Goal: Task Accomplishment & Management: Manage account settings

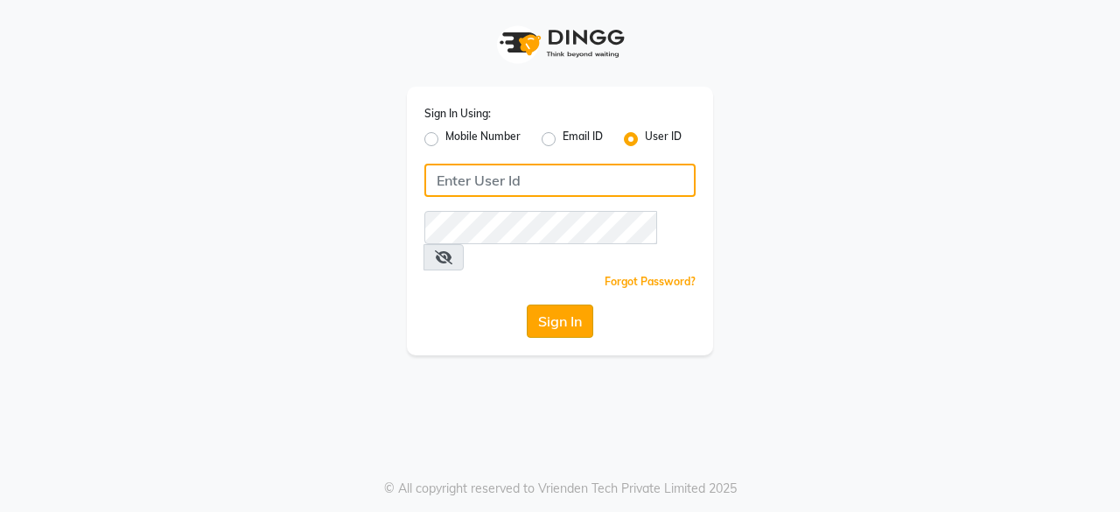
type input "bohobliss123"
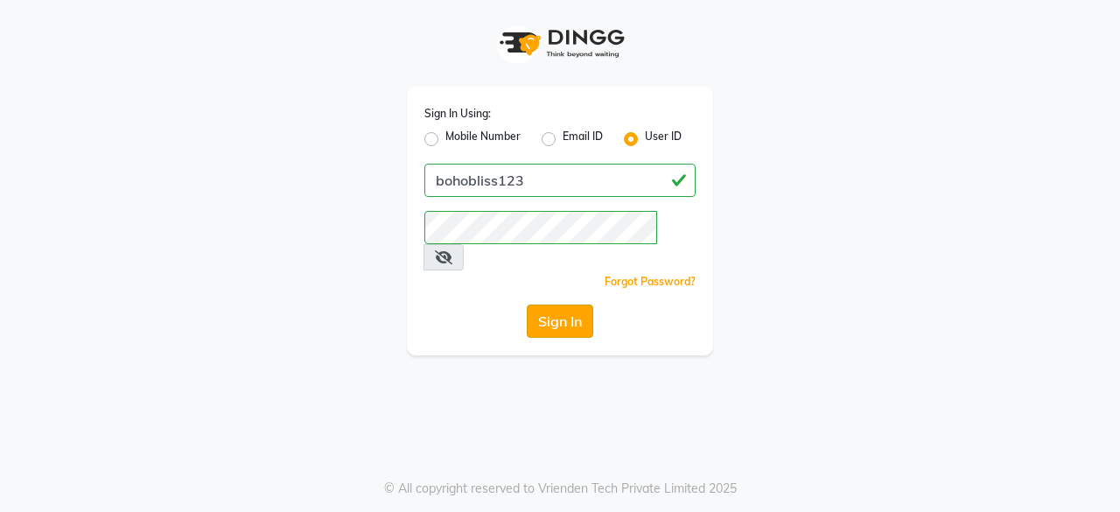
click at [543, 304] on button "Sign In" at bounding box center [560, 320] width 66 height 33
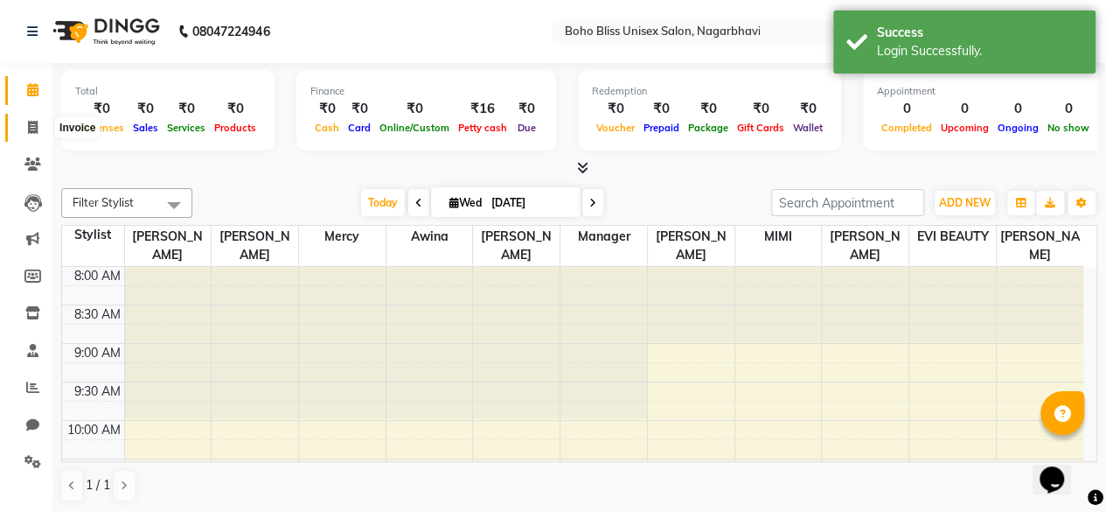
click at [26, 122] on span at bounding box center [32, 128] width 31 height 20
select select "8370"
select select "service"
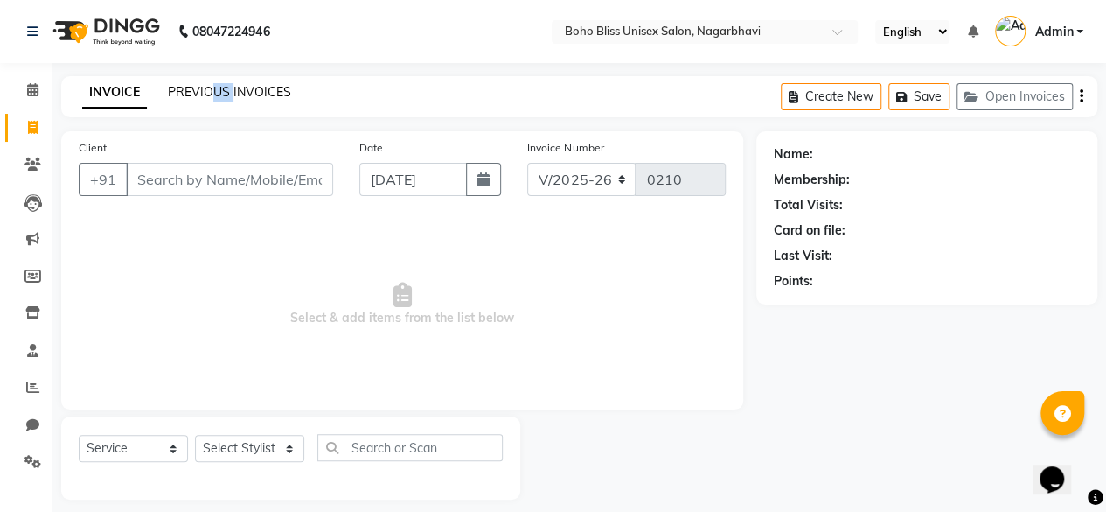
drag, startPoint x: 215, startPoint y: 101, endPoint x: 230, endPoint y: 87, distance: 20.4
click at [230, 87] on div "INVOICE PREVIOUS INVOICES" at bounding box center [186, 93] width 251 height 20
click at [230, 87] on link "PREVIOUS INVOICES" at bounding box center [229, 92] width 123 height 16
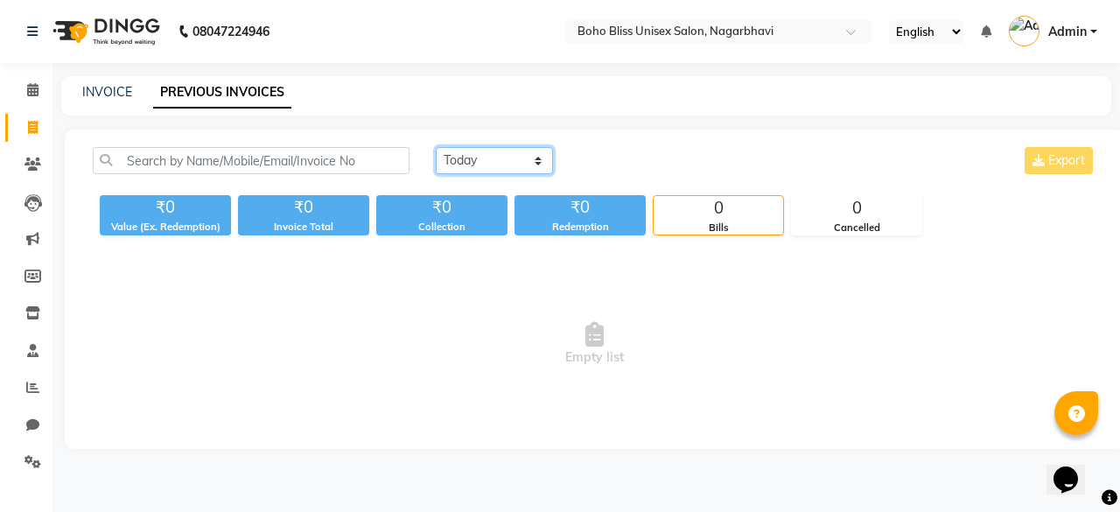
click at [537, 161] on select "Today Yesterday Custom Range" at bounding box center [494, 160] width 117 height 27
select select "yesterday"
click at [436, 147] on select "Today Yesterday Custom Range" at bounding box center [494, 160] width 117 height 27
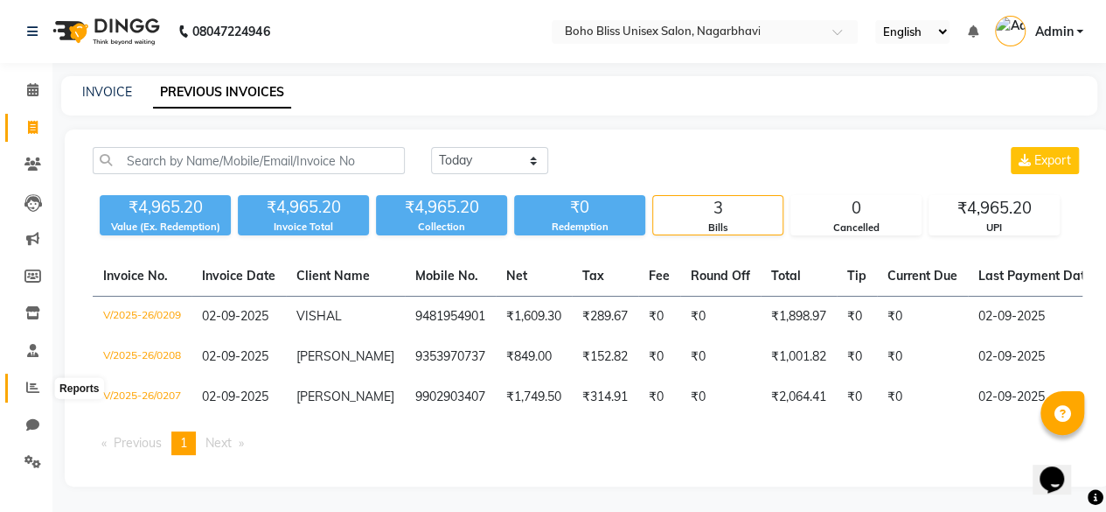
click at [34, 394] on icon at bounding box center [32, 386] width 13 height 13
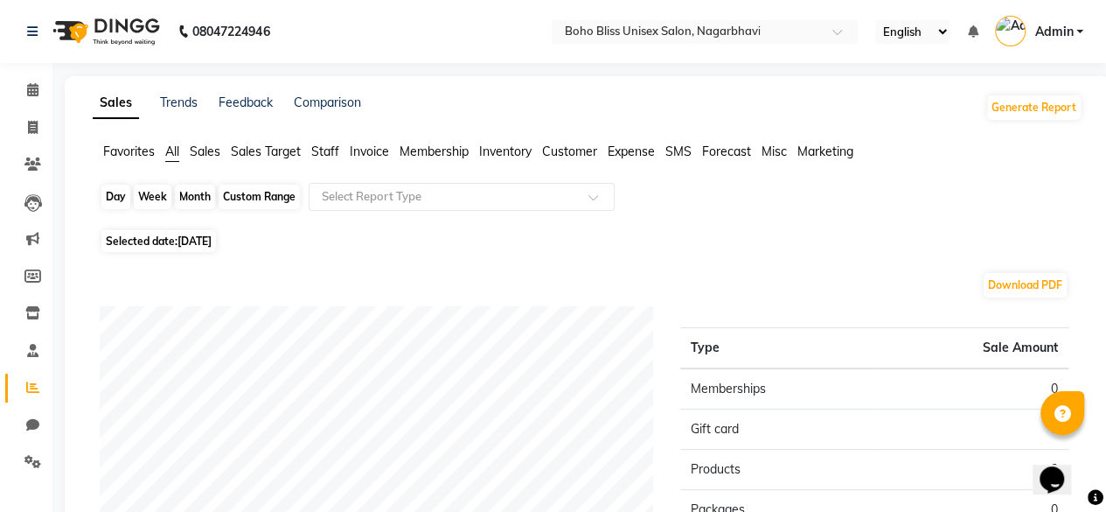
click at [121, 201] on div "Day" at bounding box center [115, 197] width 29 height 24
select select "9"
select select "2025"
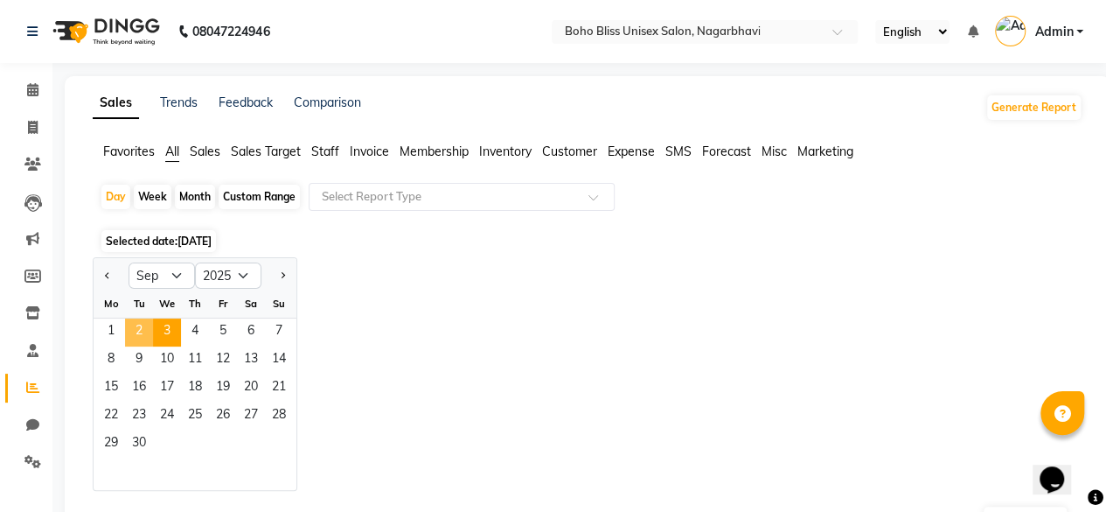
click at [138, 331] on span "2" at bounding box center [139, 332] width 28 height 28
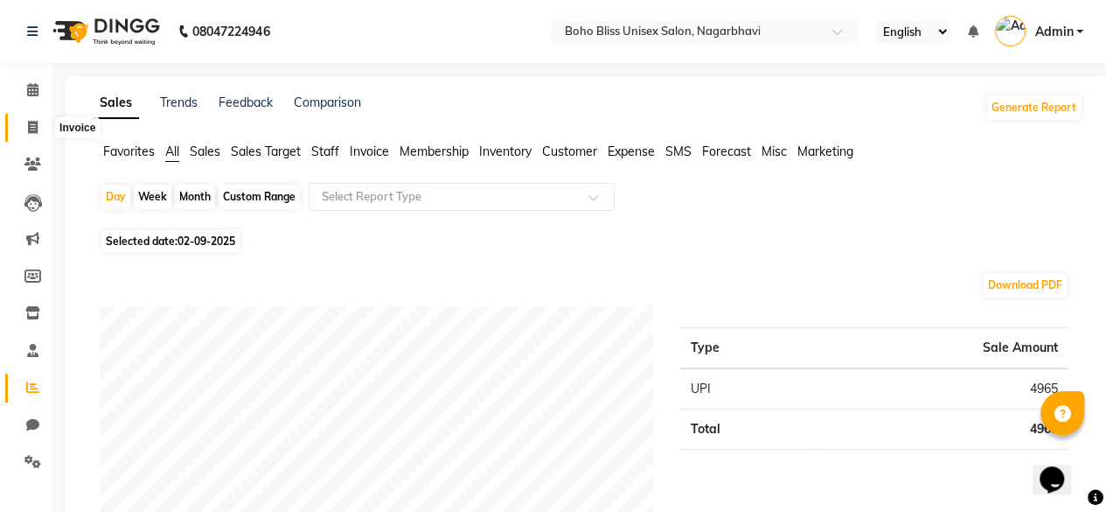
click at [22, 126] on span at bounding box center [32, 128] width 31 height 20
select select "8370"
select select "service"
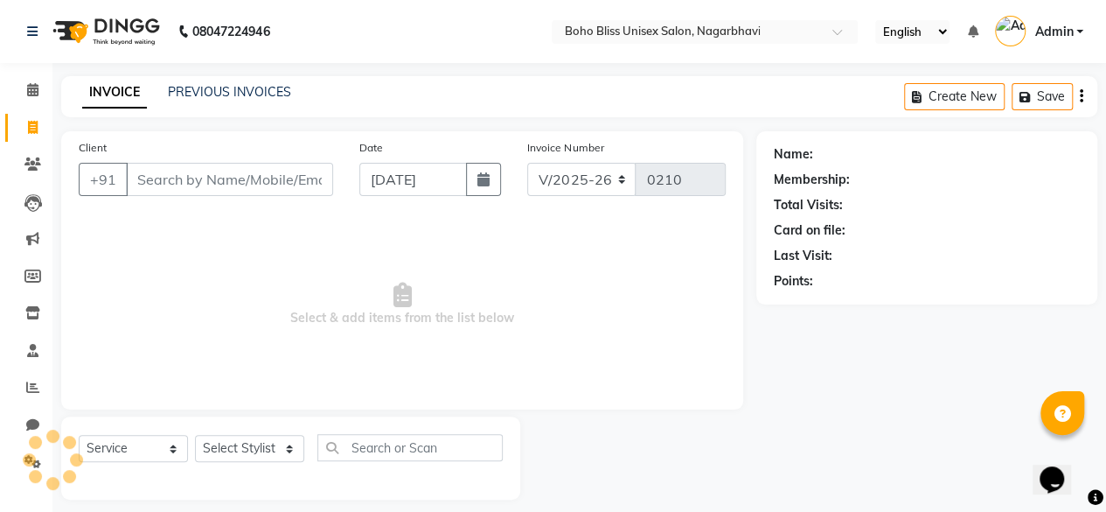
scroll to position [13, 0]
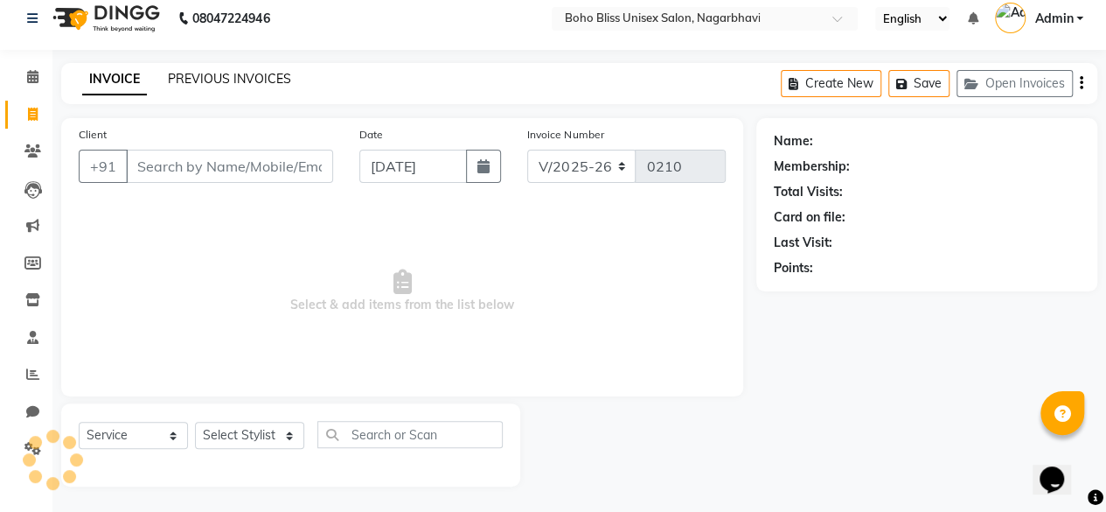
click at [220, 78] on link "PREVIOUS INVOICES" at bounding box center [229, 79] width 123 height 16
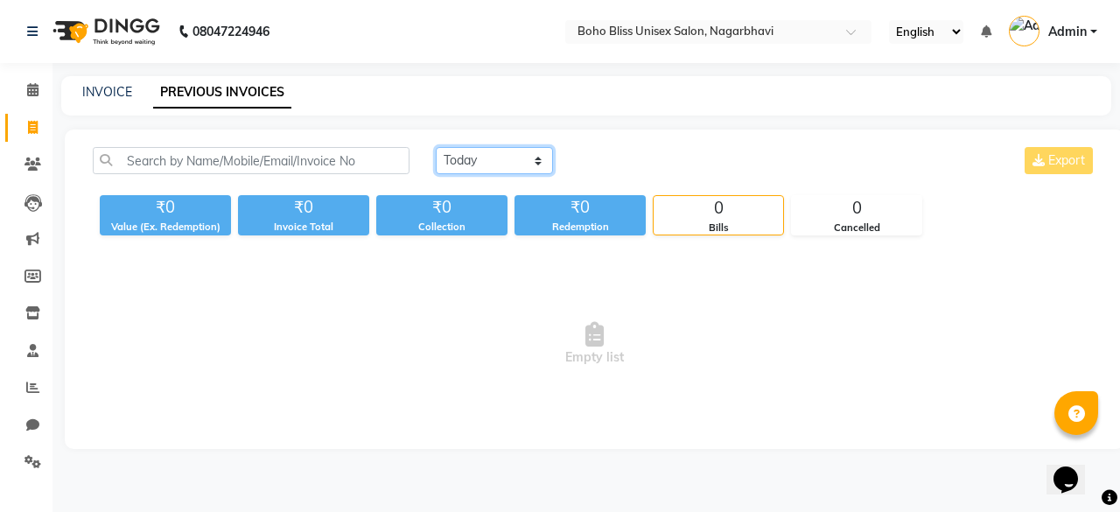
click at [481, 148] on select "Today Yesterday Custom Range" at bounding box center [494, 160] width 117 height 27
click at [436, 147] on select "Today Yesterday Custom Range" at bounding box center [494, 160] width 117 height 27
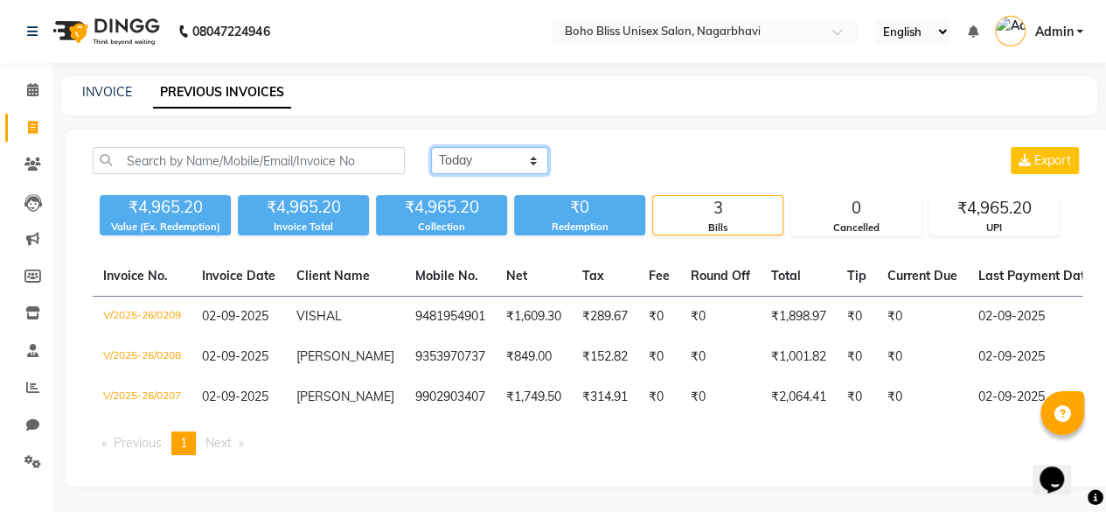
click at [520, 157] on select "Today Yesterday Custom Range" at bounding box center [489, 160] width 117 height 27
select select "range"
click at [431, 147] on select "Today Yesterday Custom Range" at bounding box center [489, 160] width 117 height 27
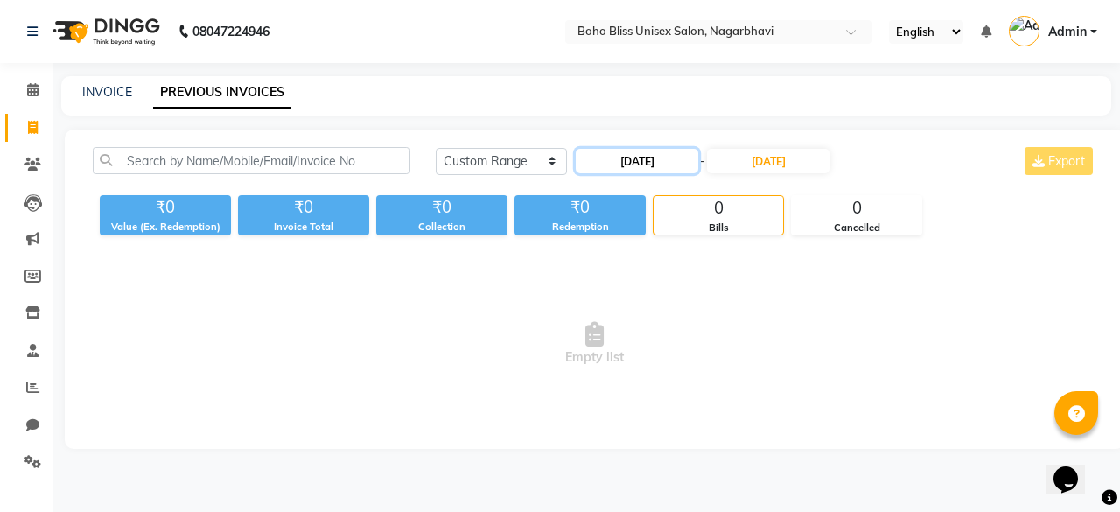
click at [645, 162] on input "[DATE]" at bounding box center [637, 161] width 122 height 24
select select "9"
select select "2025"
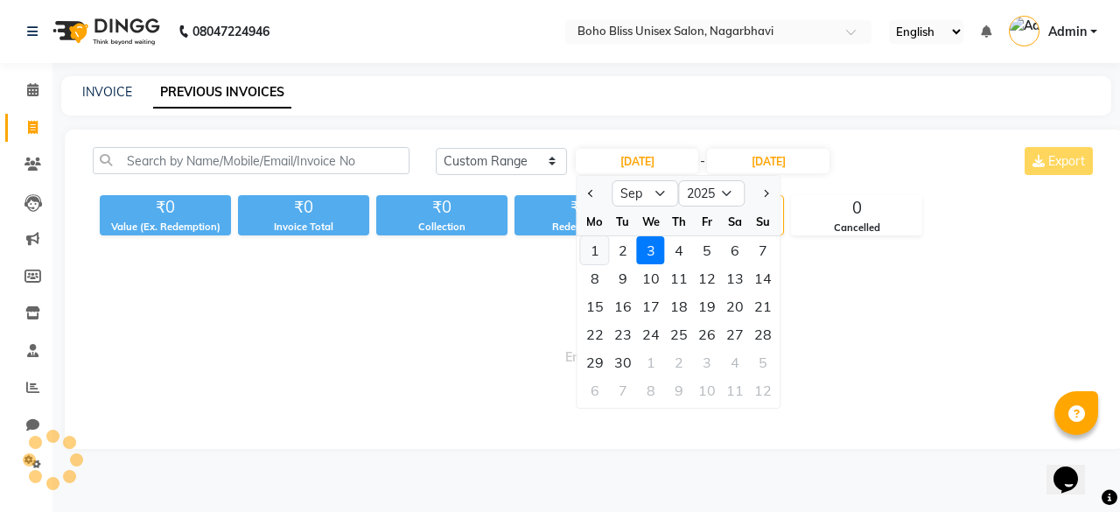
click at [593, 248] on div "1" at bounding box center [595, 250] width 28 height 28
type input "01-09-2025"
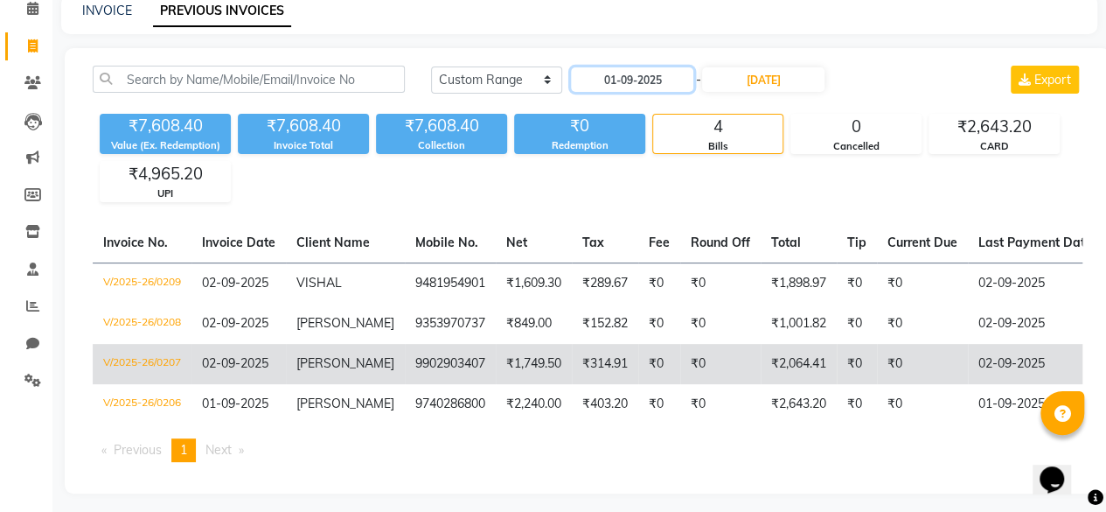
scroll to position [82, 0]
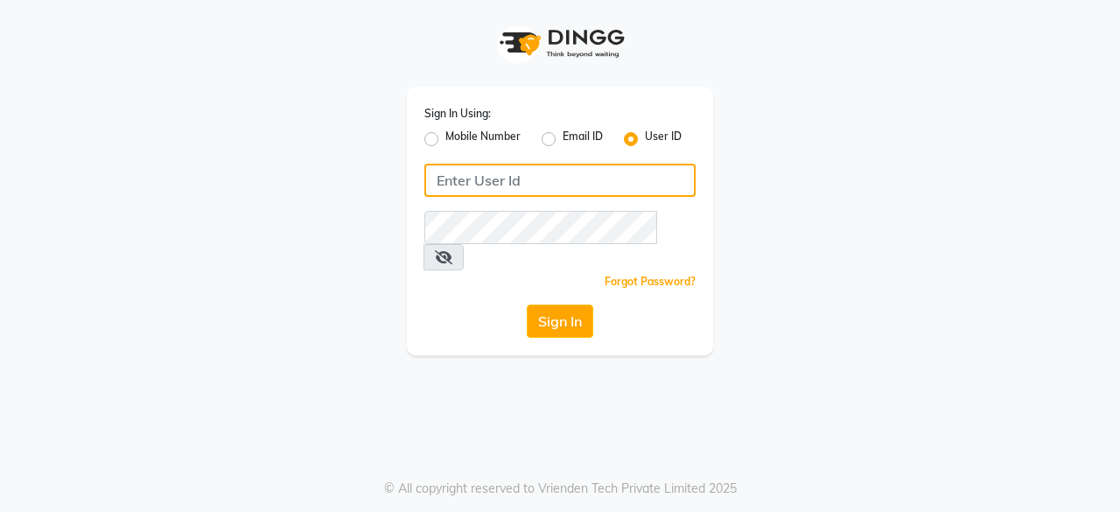
type input "bohobliss123"
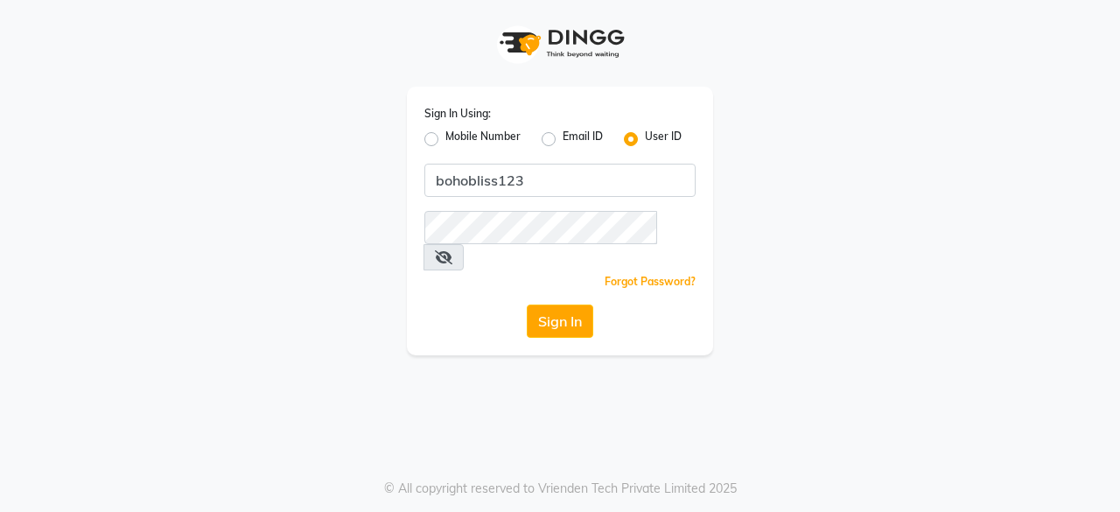
click at [452, 250] on icon at bounding box center [443, 257] width 17 height 14
click at [553, 304] on button "Sign In" at bounding box center [560, 320] width 66 height 33
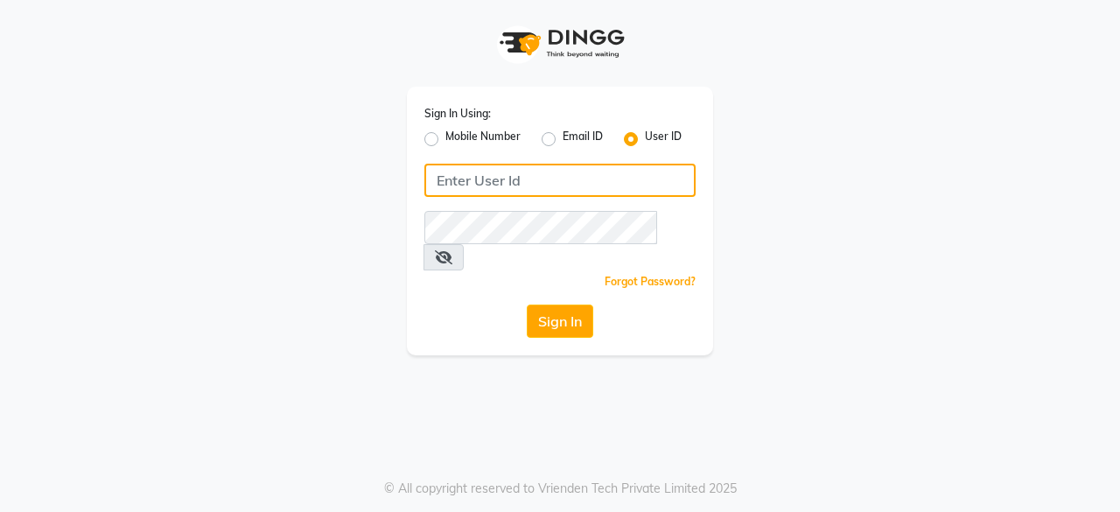
type input "bohobliss123"
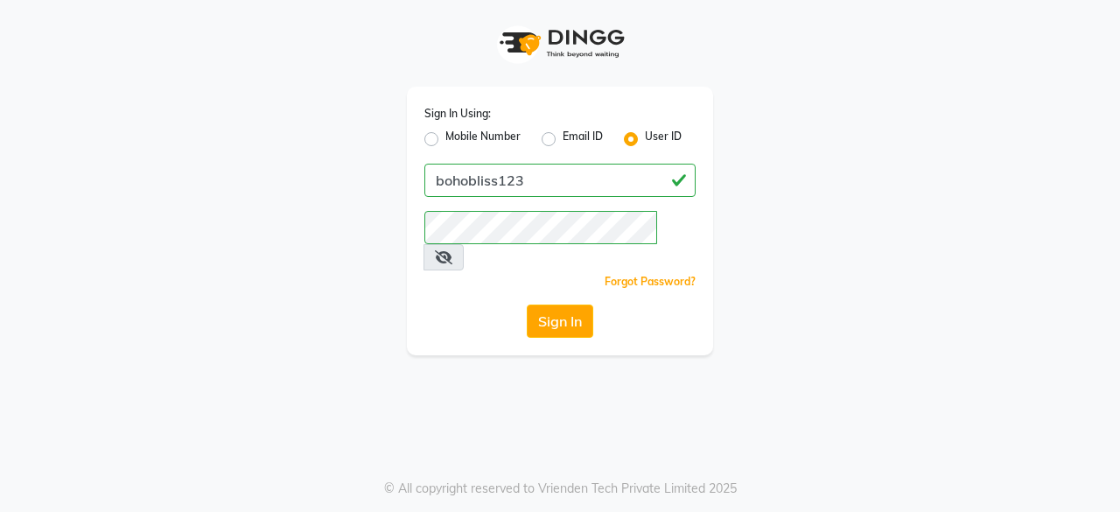
click at [452, 250] on icon at bounding box center [443, 257] width 17 height 14
